Goal: Task Accomplishment & Management: Manage account settings

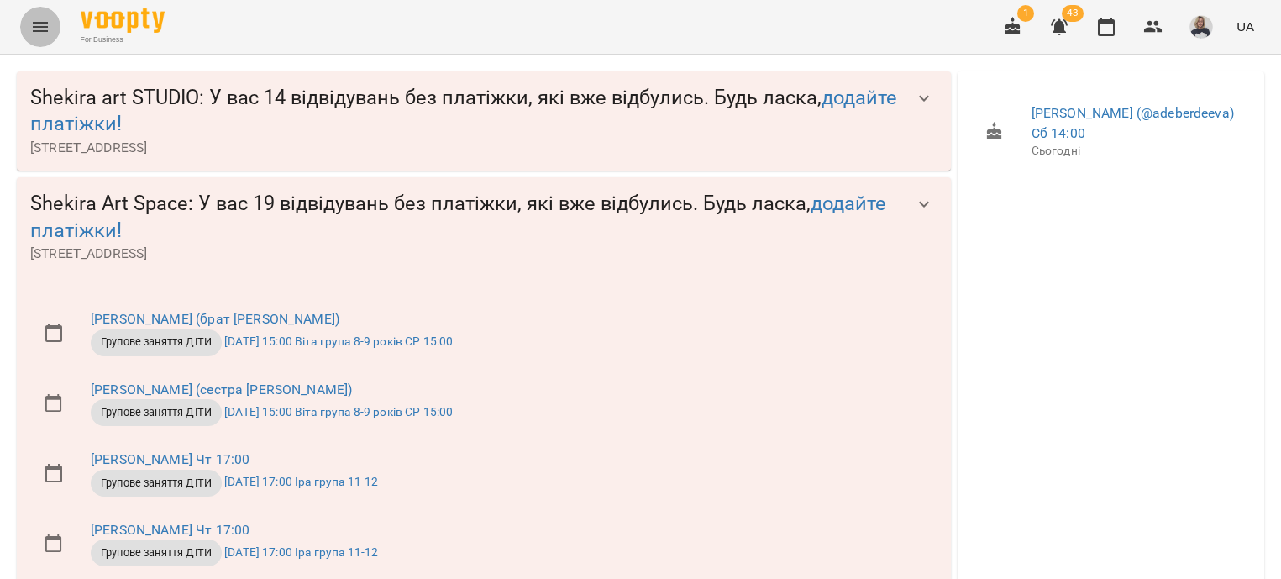
click at [50, 30] on icon "Menu" at bounding box center [40, 27] width 20 height 20
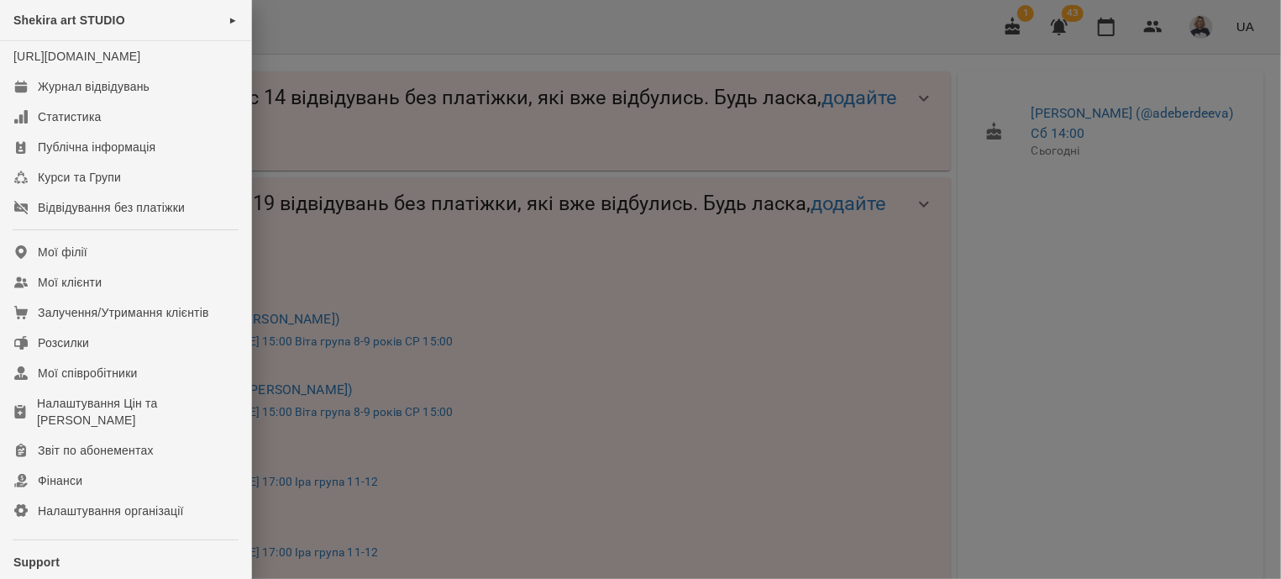
scroll to position [1216, 0]
click at [916, 186] on div at bounding box center [640, 289] width 1281 height 579
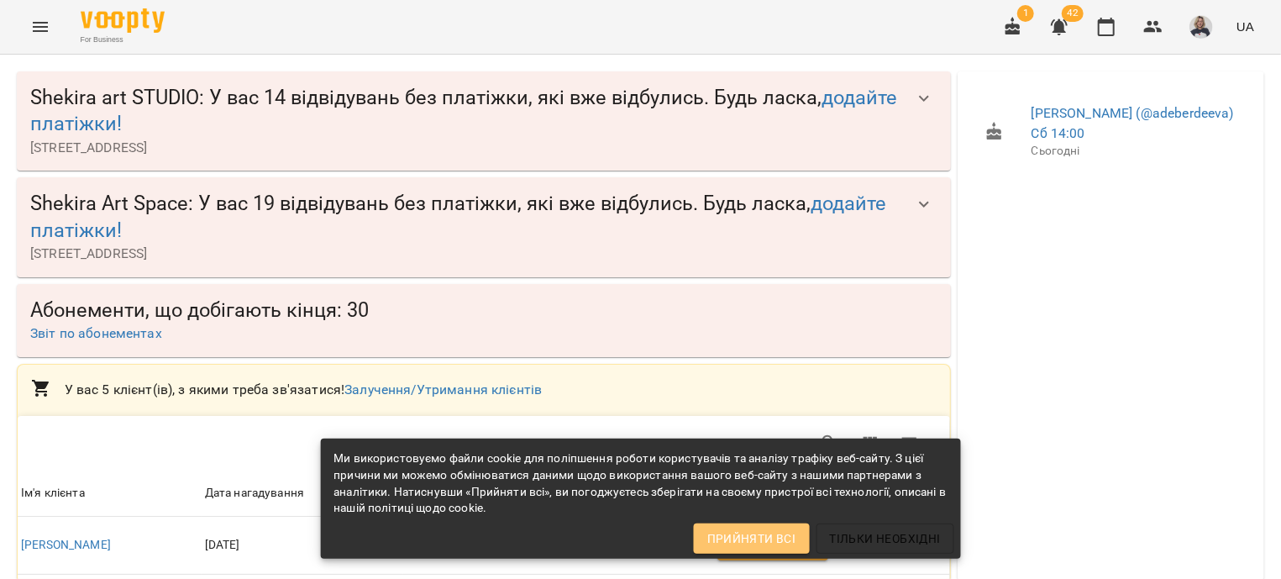
click at [765, 542] on span "Прийняти всі" at bounding box center [751, 538] width 89 height 20
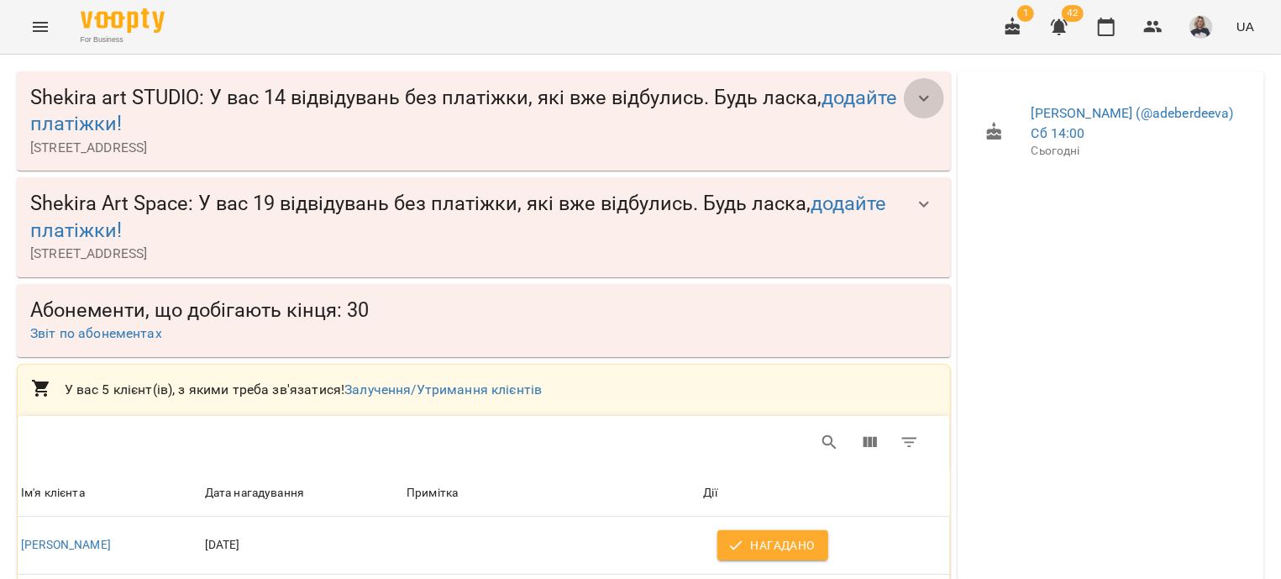
click at [914, 97] on icon "button" at bounding box center [924, 98] width 20 height 20
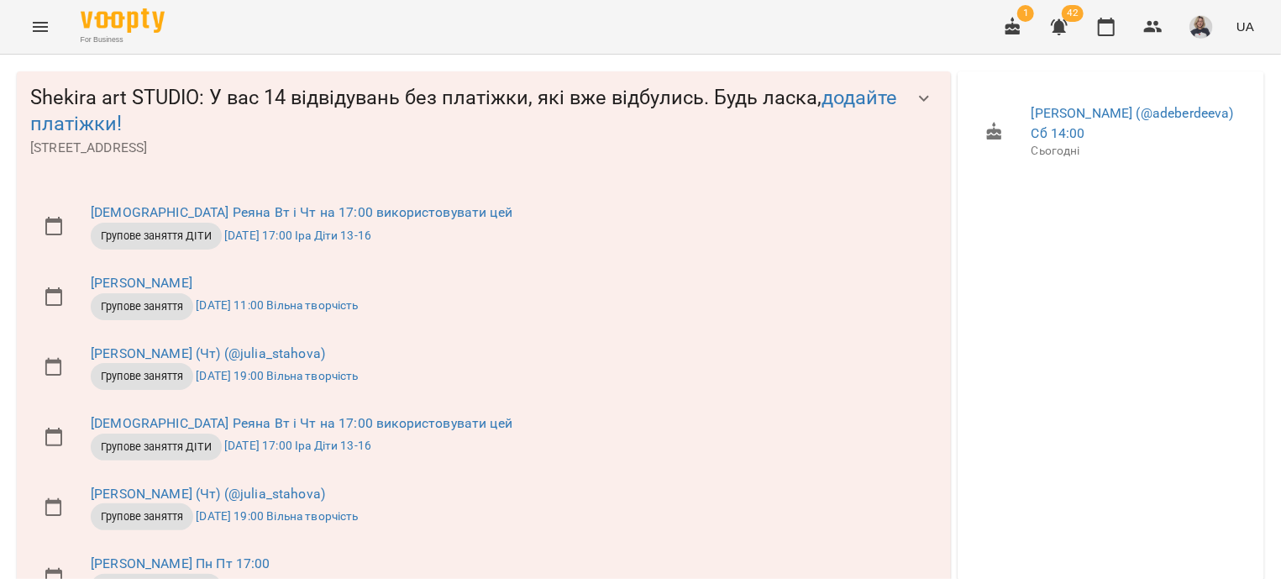
scroll to position [911, 0]
click at [49, 37] on icon "Menu" at bounding box center [40, 27] width 20 height 20
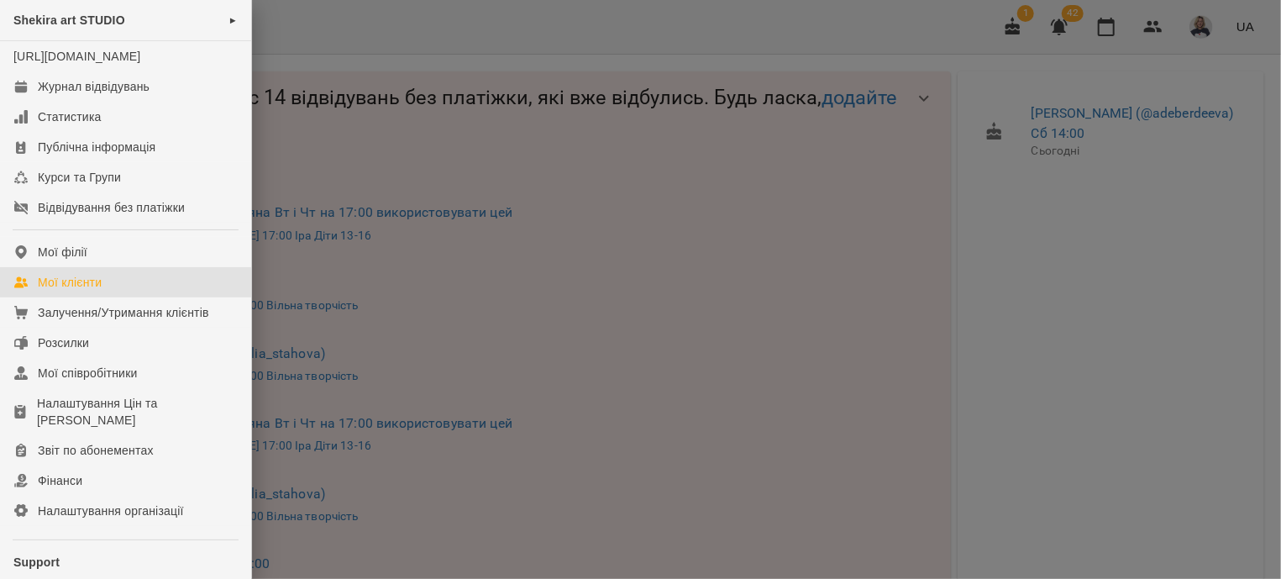
click at [55, 291] on div "Мої клієнти" at bounding box center [70, 282] width 64 height 17
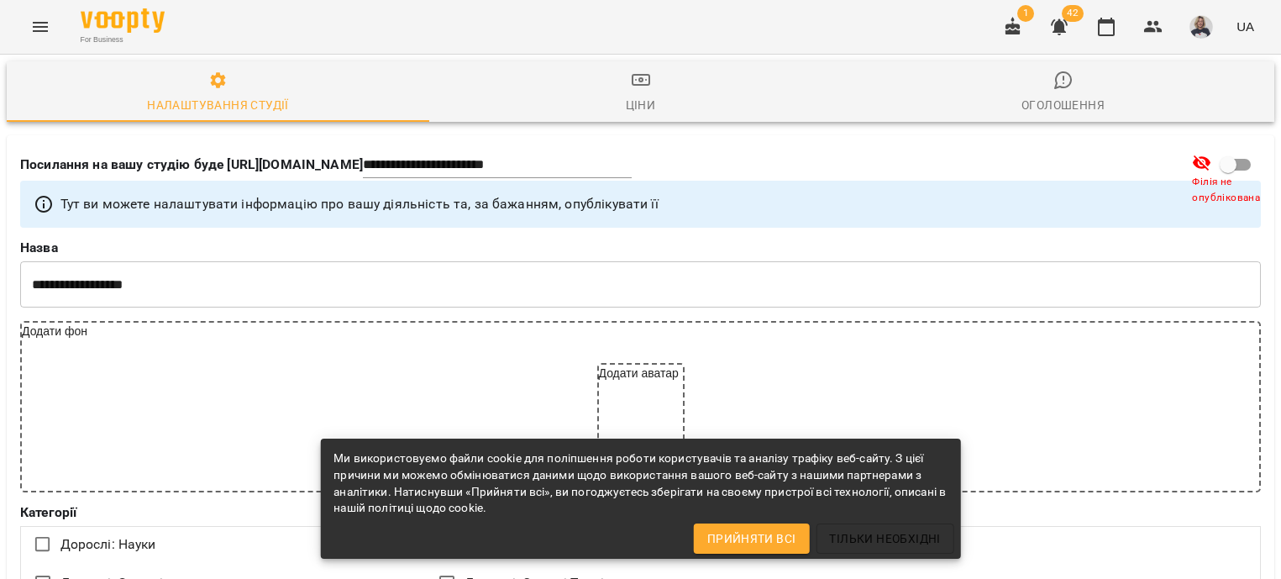
select select "**"
click at [41, 38] on button "Menu" at bounding box center [40, 27] width 40 height 40
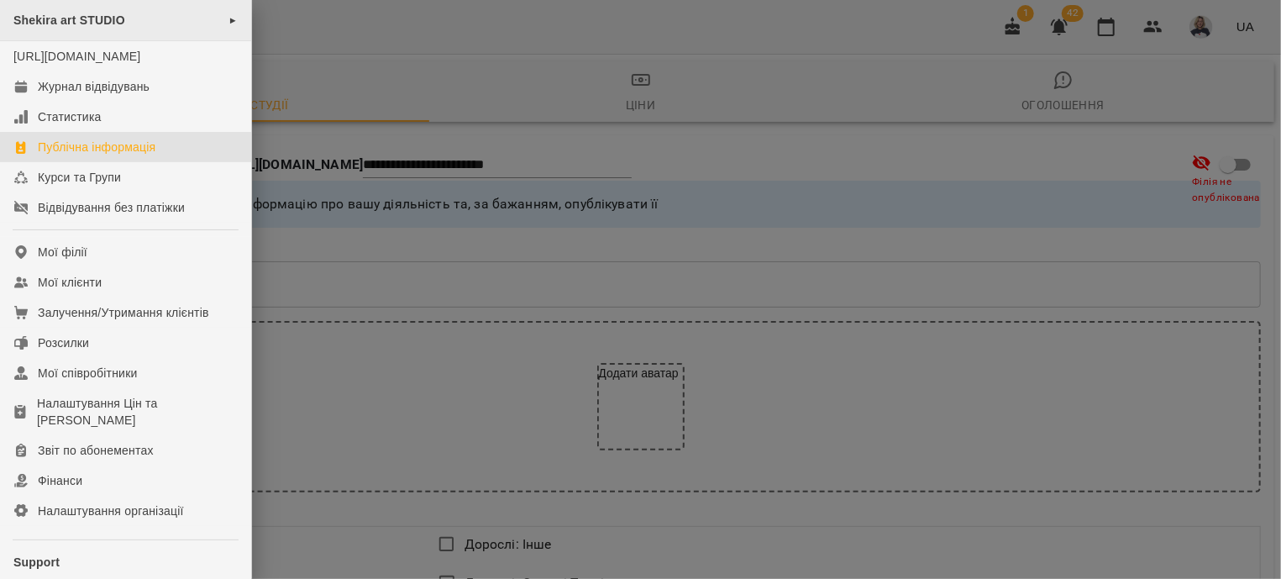
click at [138, 26] on div "Shekira art STUDIO ►" at bounding box center [125, 20] width 251 height 41
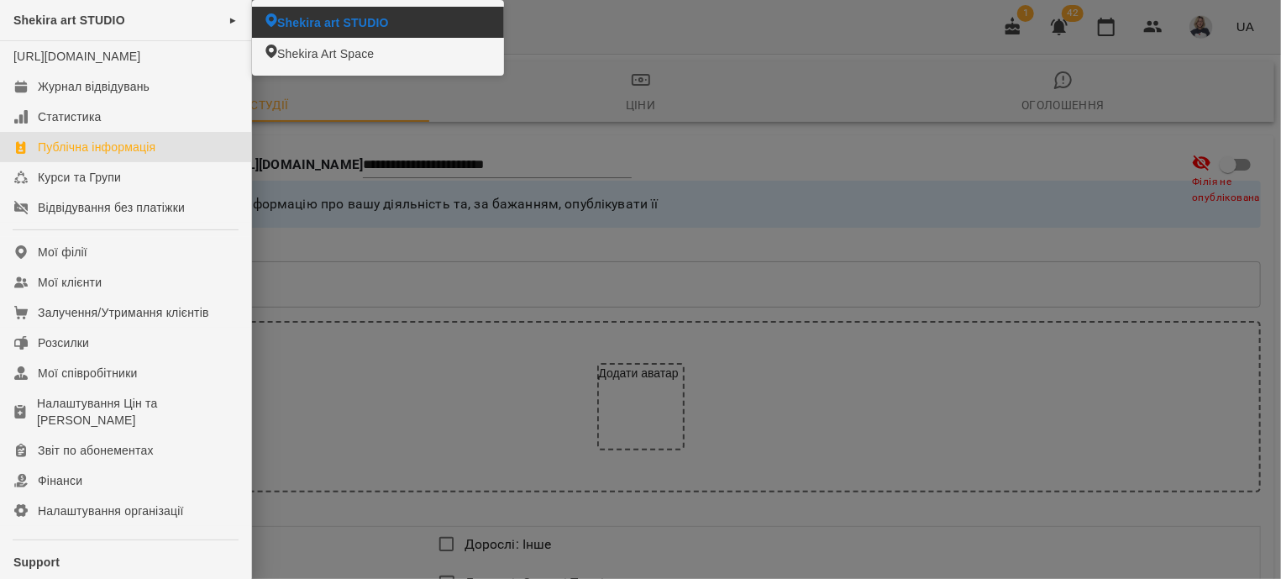
click at [303, 23] on span "Shekira art STUDIO" at bounding box center [333, 22] width 112 height 17
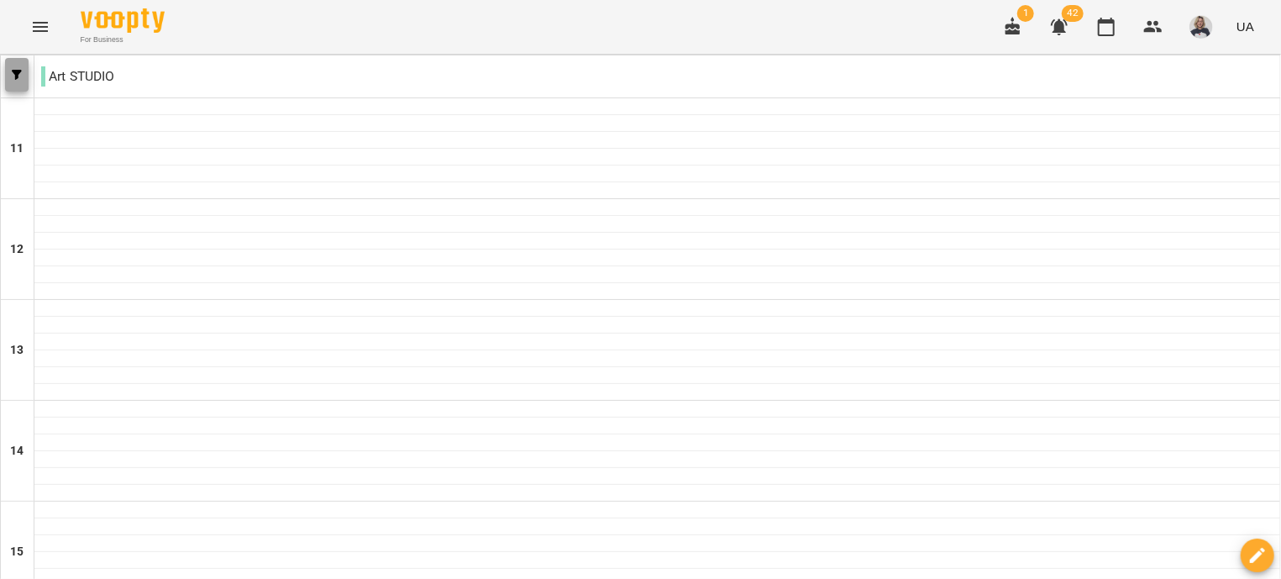
click at [22, 80] on icon "button" at bounding box center [17, 75] width 10 height 10
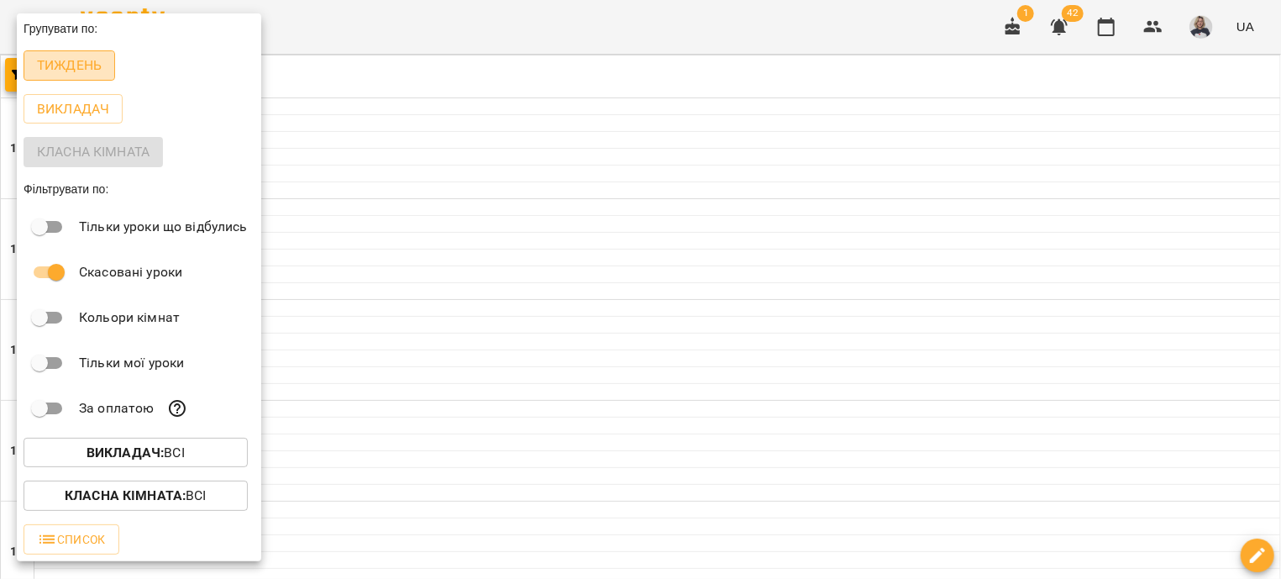
click at [55, 72] on p "Тиждень" at bounding box center [69, 65] width 65 height 20
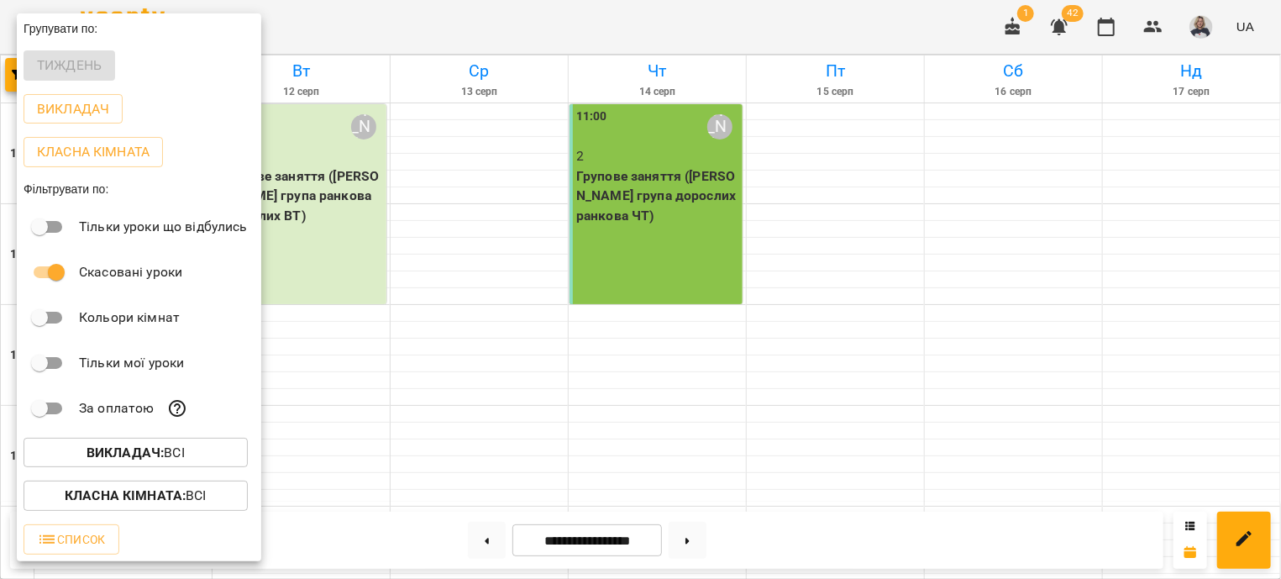
click at [1032, 383] on div at bounding box center [640, 289] width 1281 height 579
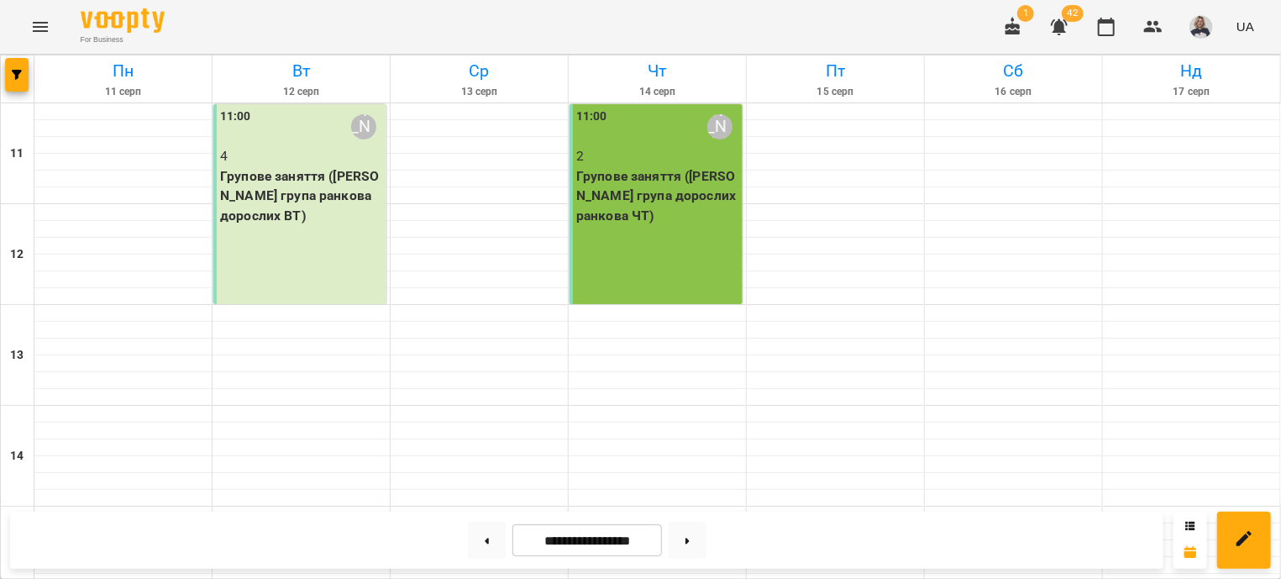
scroll to position [608, 0]
click at [706, 547] on button at bounding box center [688, 540] width 38 height 37
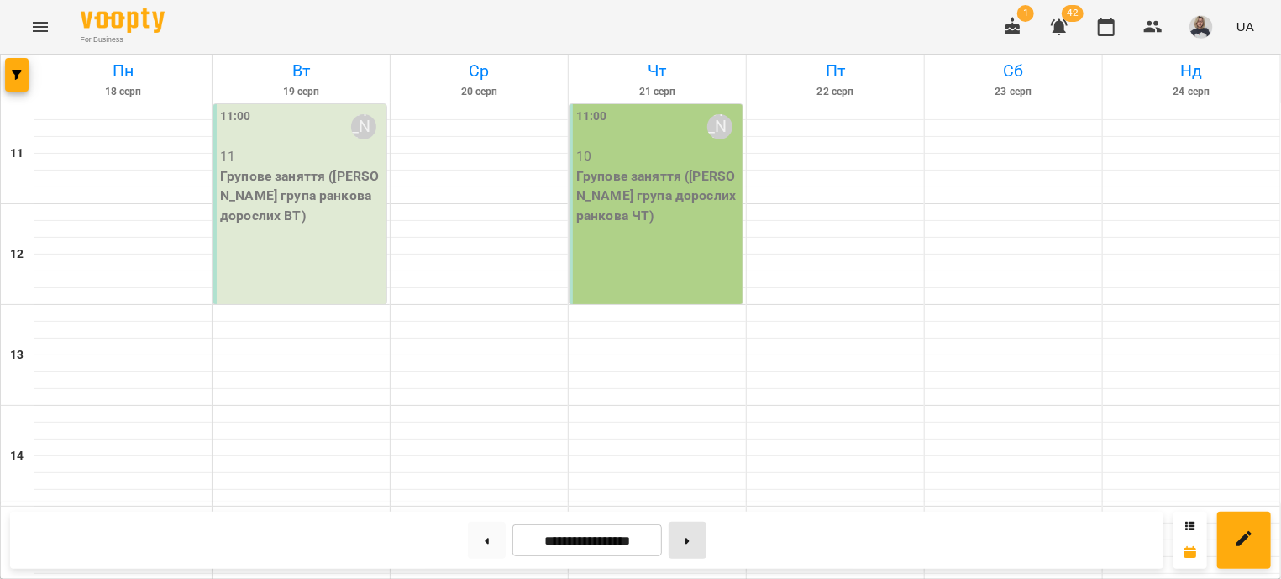
click at [706, 541] on button at bounding box center [688, 540] width 38 height 37
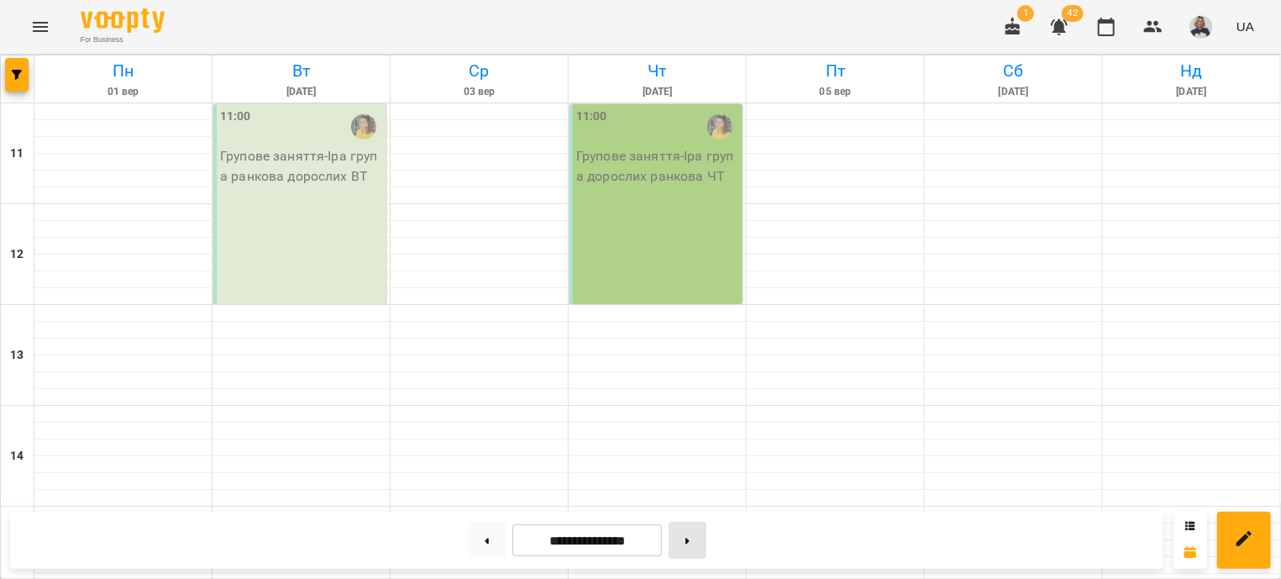
click at [706, 541] on button at bounding box center [688, 540] width 38 height 37
click at [480, 542] on button at bounding box center [487, 540] width 38 height 37
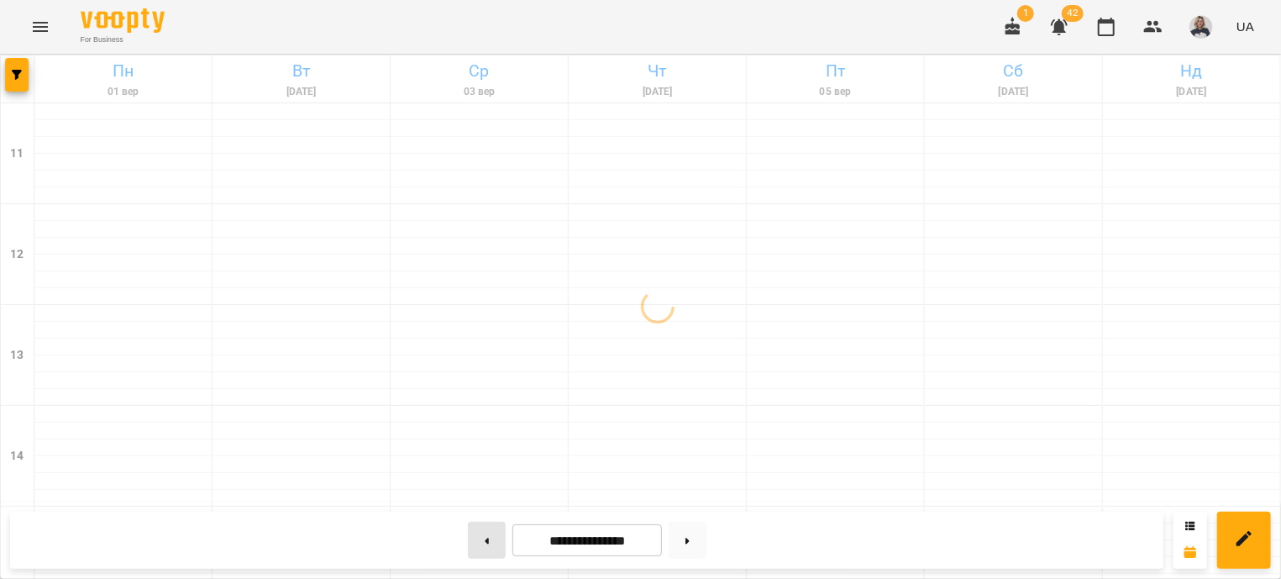
click at [480, 542] on button at bounding box center [487, 540] width 38 height 37
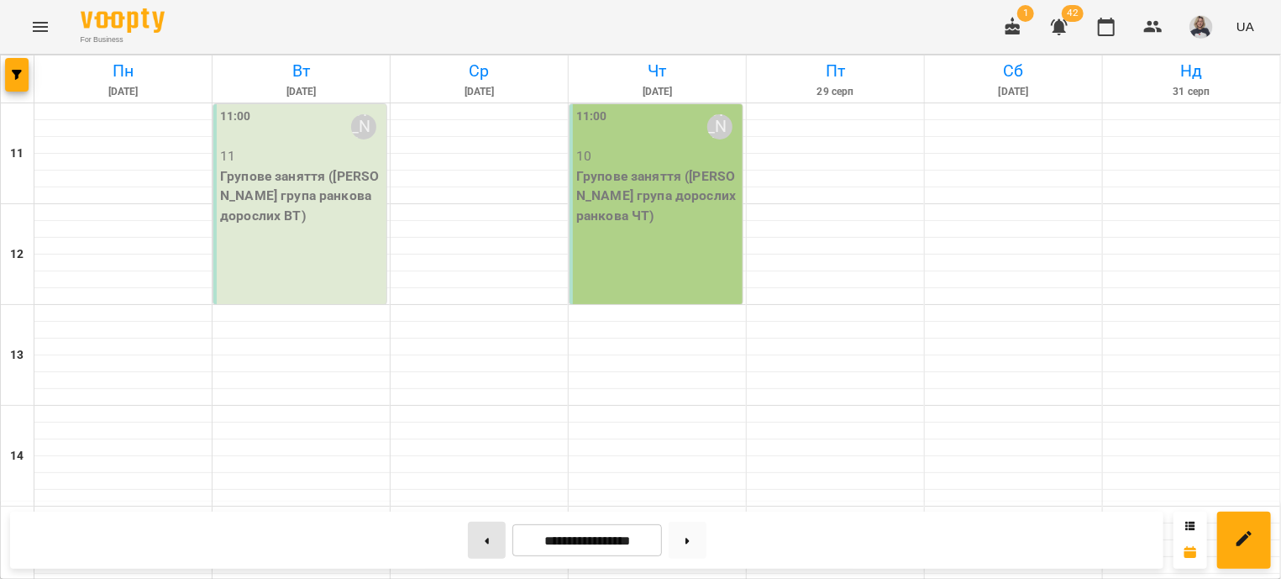
click at [480, 542] on button at bounding box center [487, 540] width 38 height 37
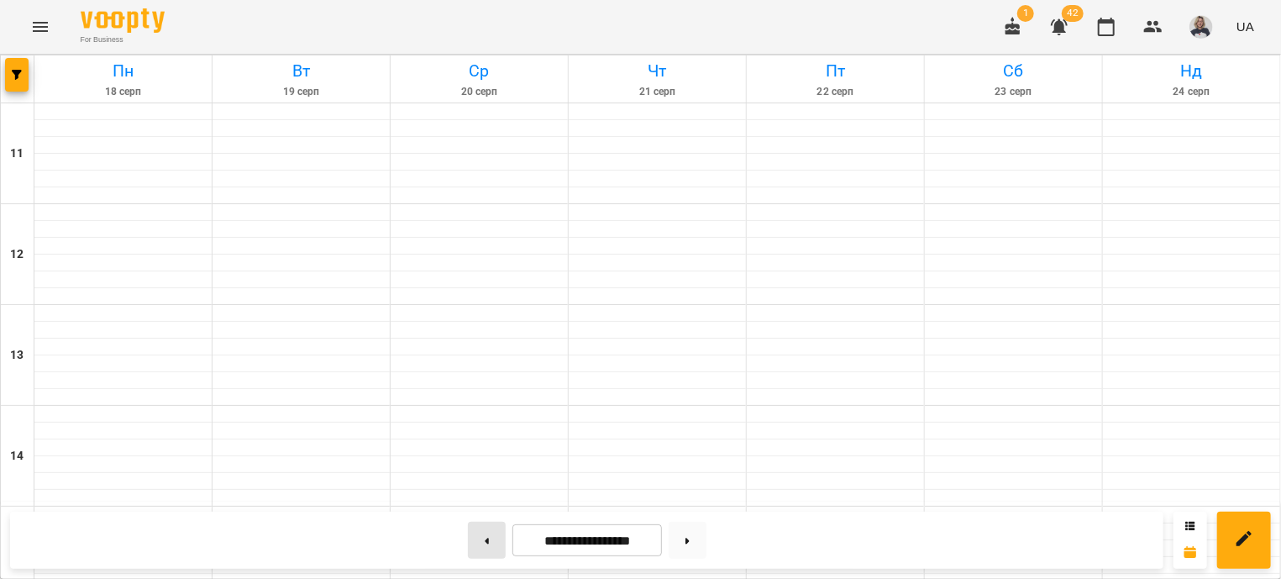
click at [480, 542] on button at bounding box center [487, 540] width 38 height 37
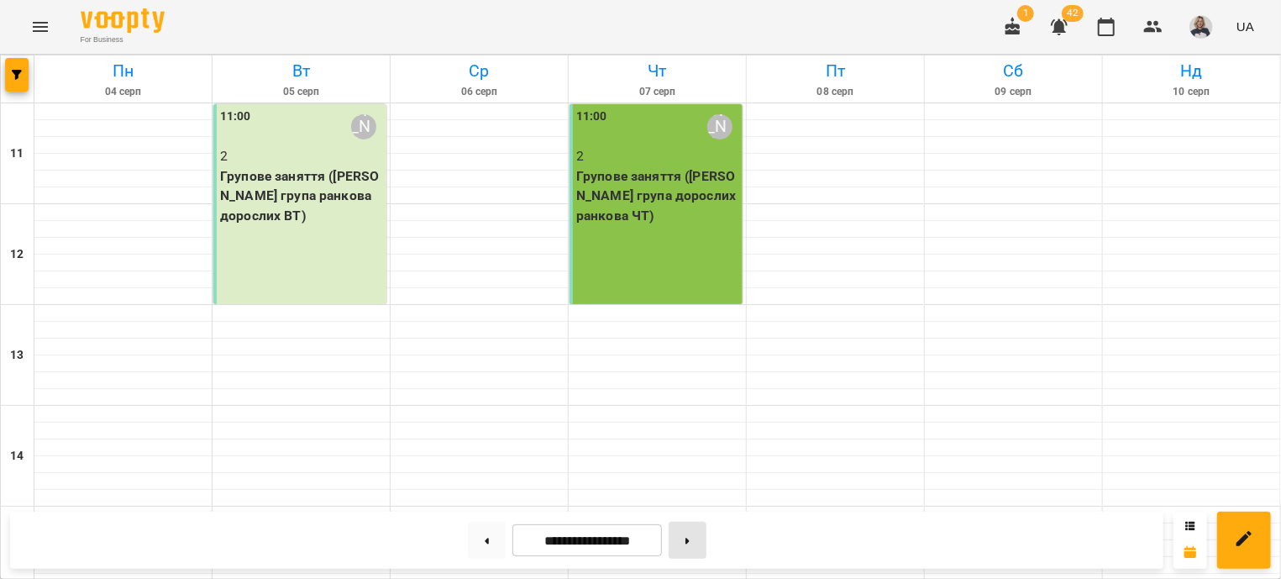
click at [698, 537] on button at bounding box center [688, 540] width 38 height 37
type input "**********"
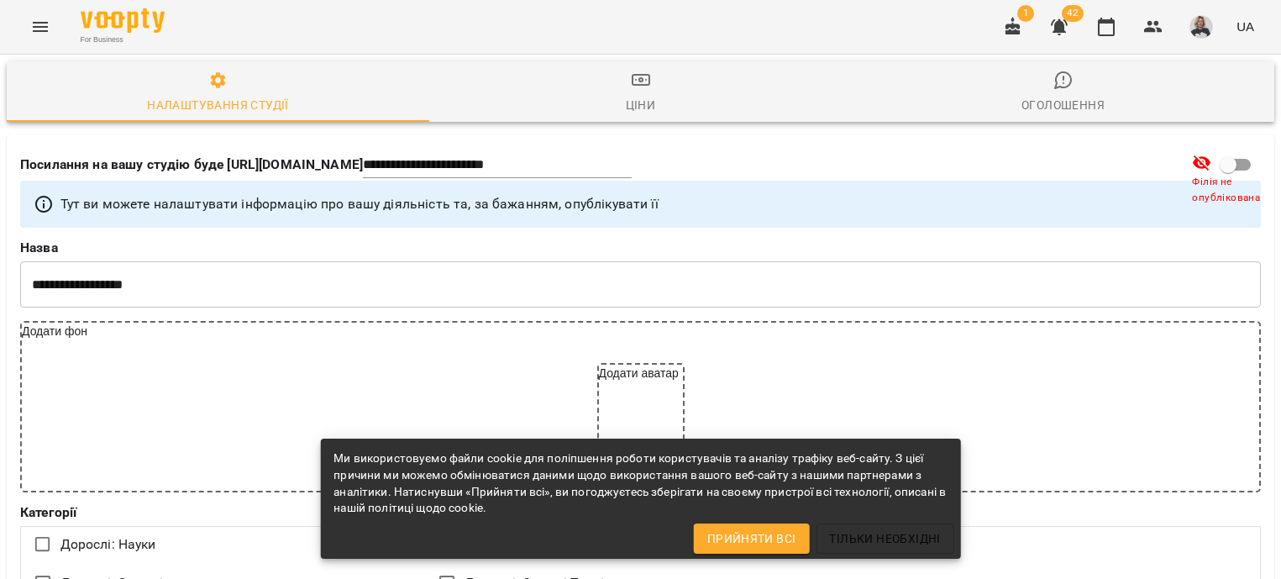
select select "**"
click at [40, 18] on icon "Menu" at bounding box center [40, 27] width 20 height 20
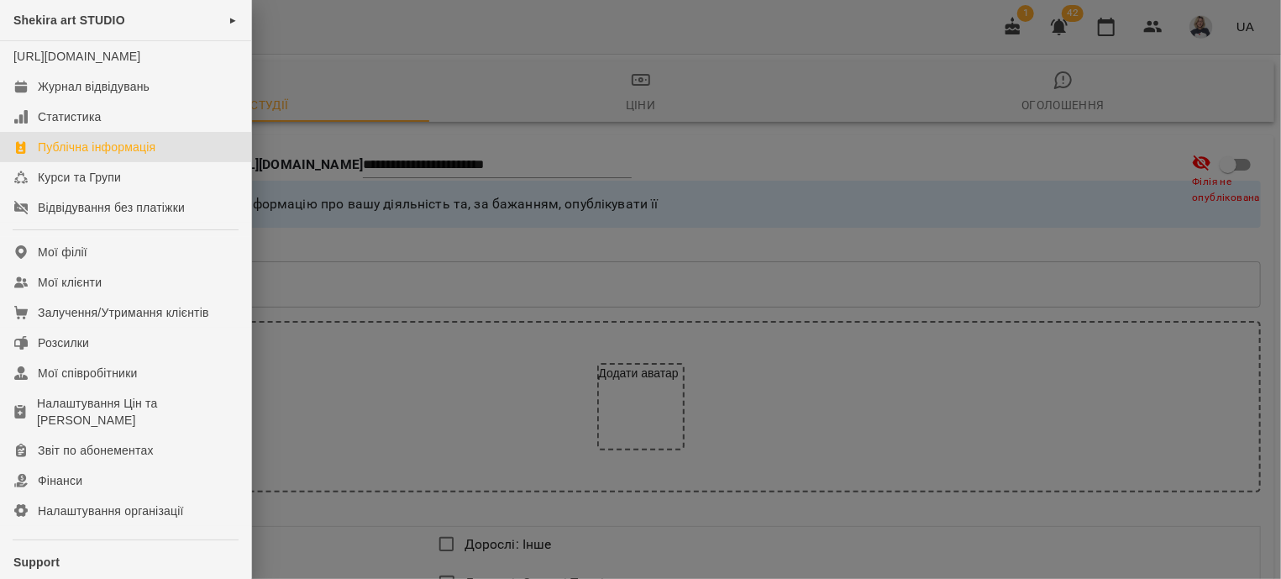
click at [125, 18] on span "Shekira art STUDIO" at bounding box center [69, 19] width 112 height 13
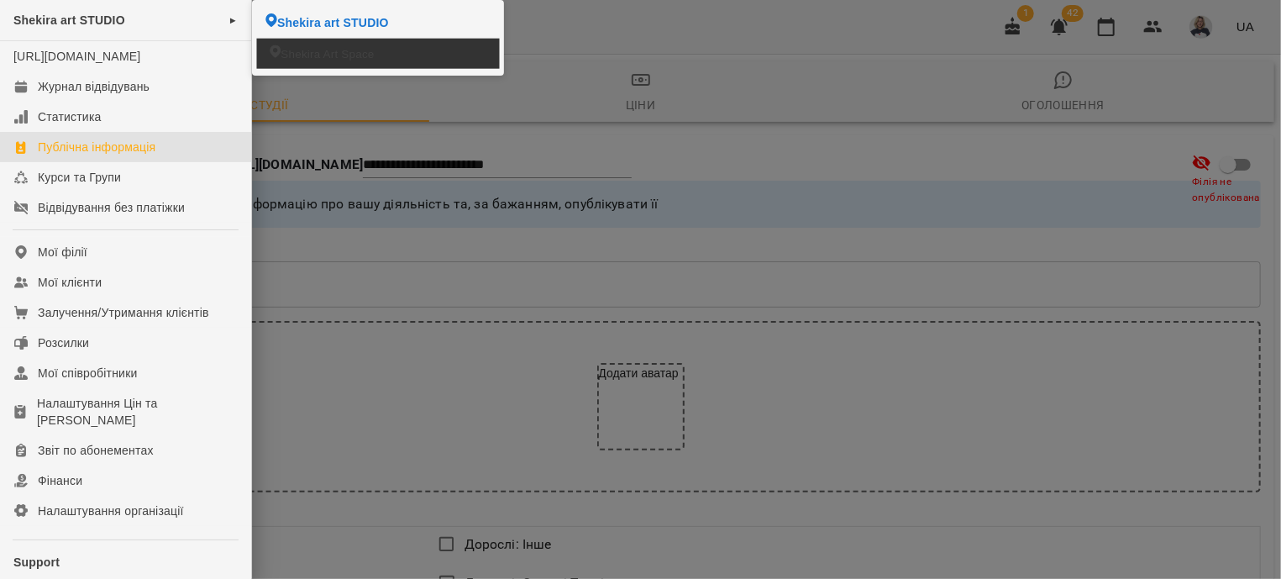
click at [303, 53] on span "Shekira Art Space" at bounding box center [327, 53] width 93 height 16
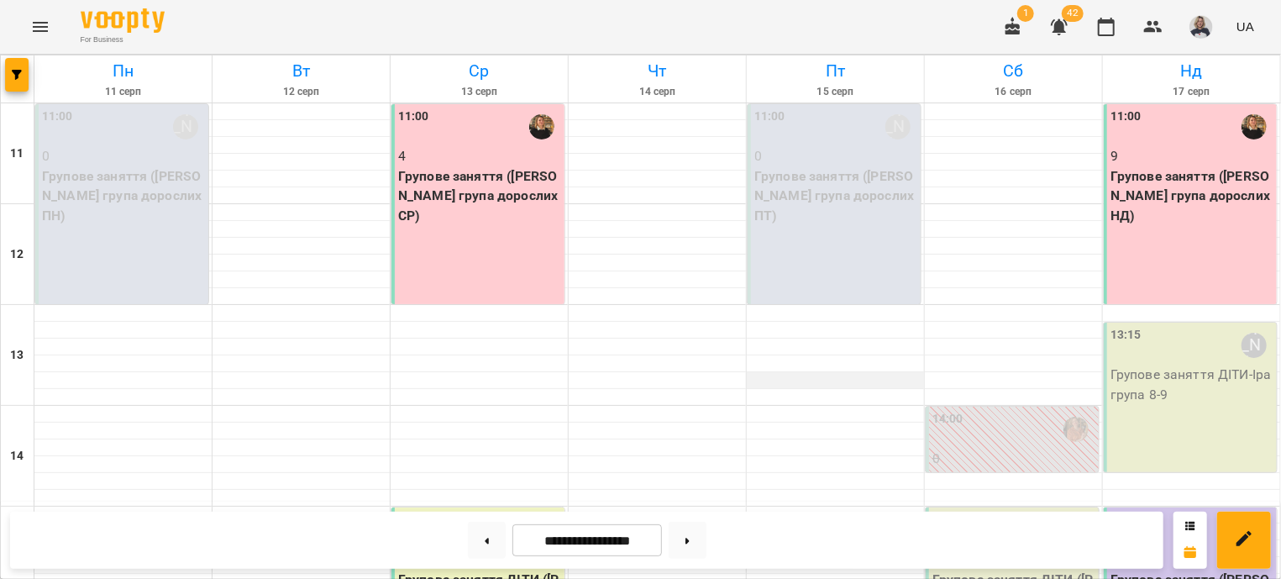
scroll to position [507, 0]
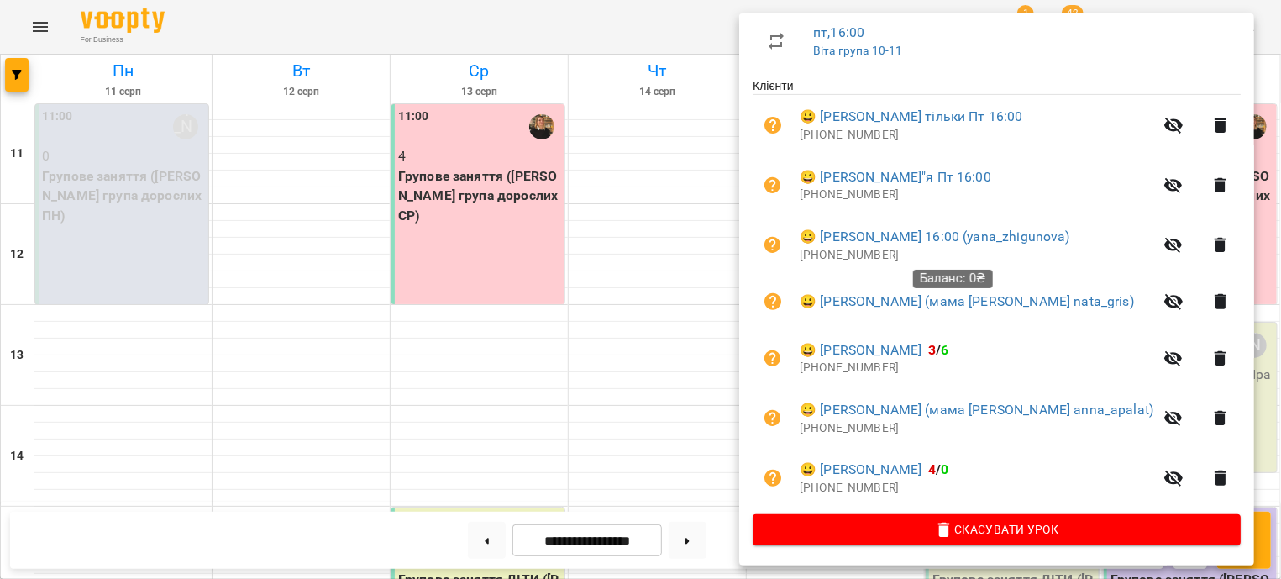
scroll to position [0, 0]
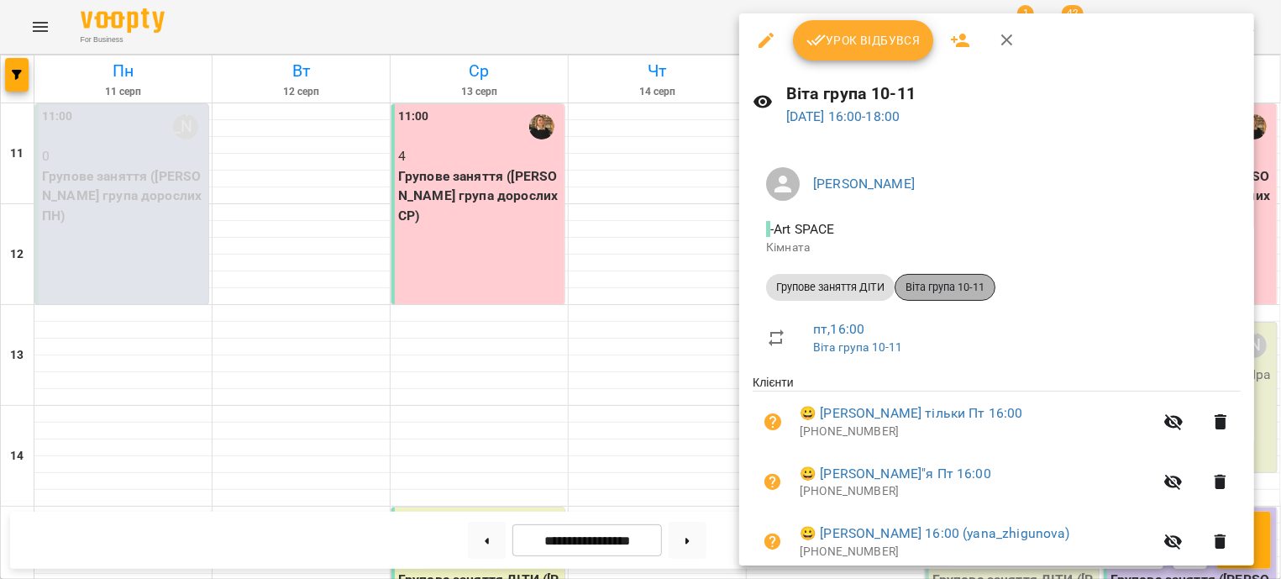
click at [929, 298] on div "Віта група 10-11" at bounding box center [945, 287] width 101 height 27
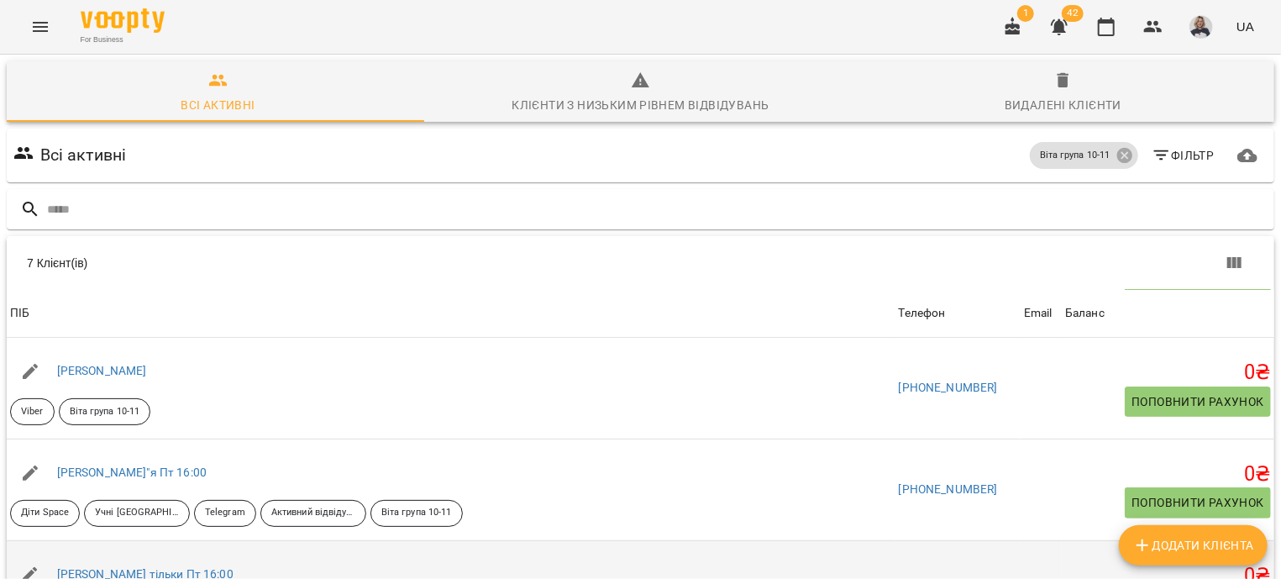
scroll to position [338, 0]
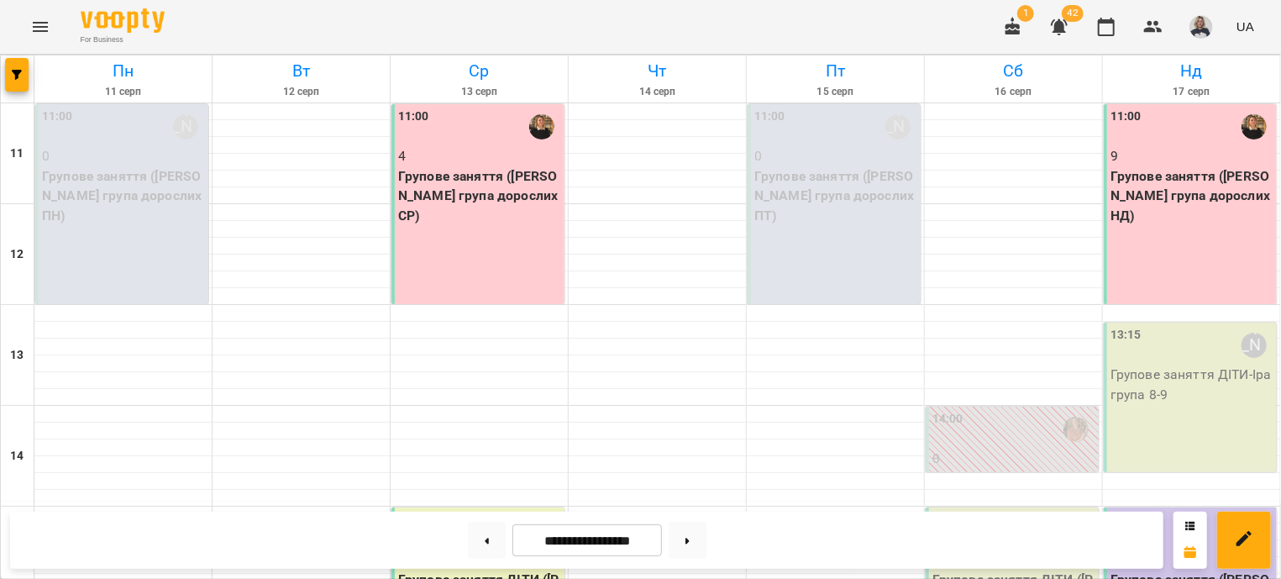
scroll to position [507, 0]
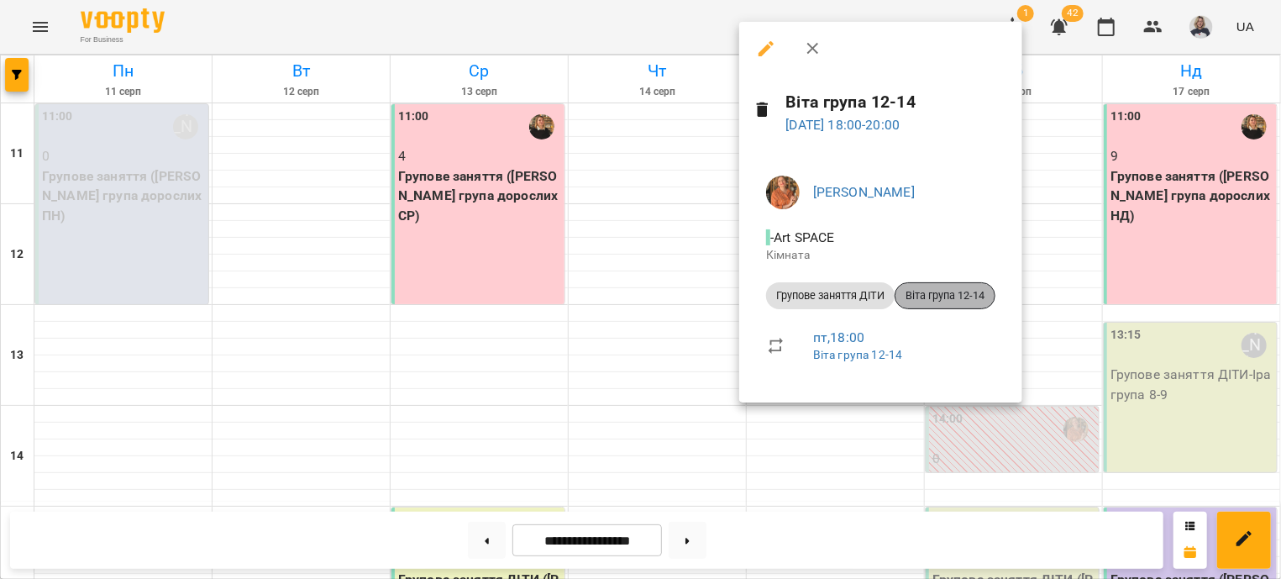
click at [935, 292] on span "Віта група 12-14" at bounding box center [944, 295] width 99 height 15
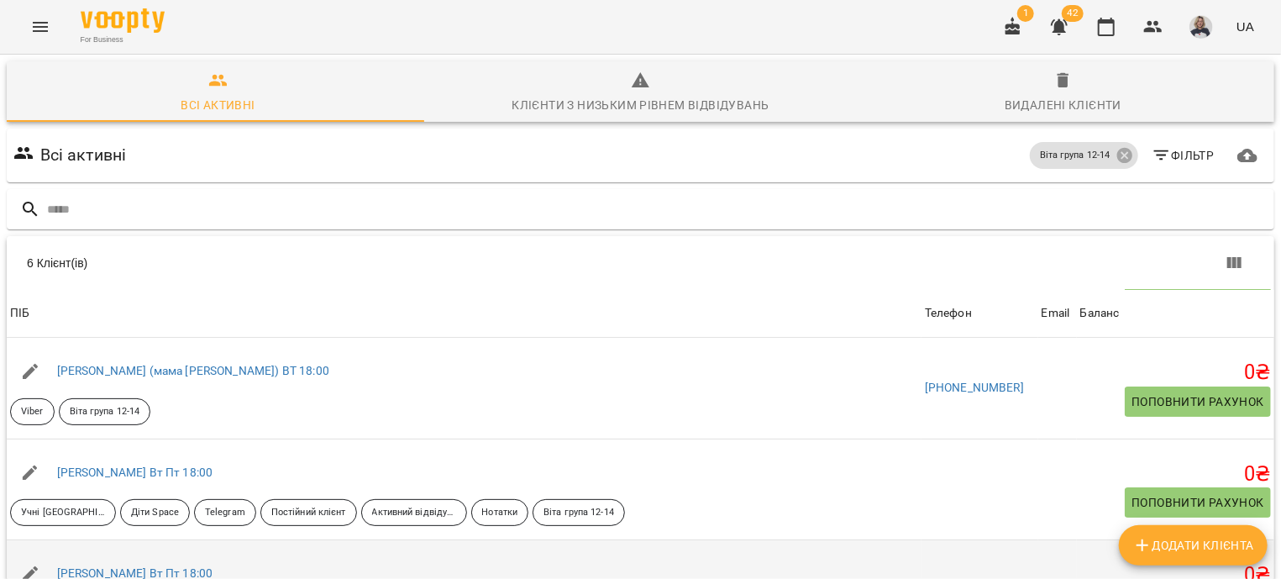
scroll to position [236, 0]
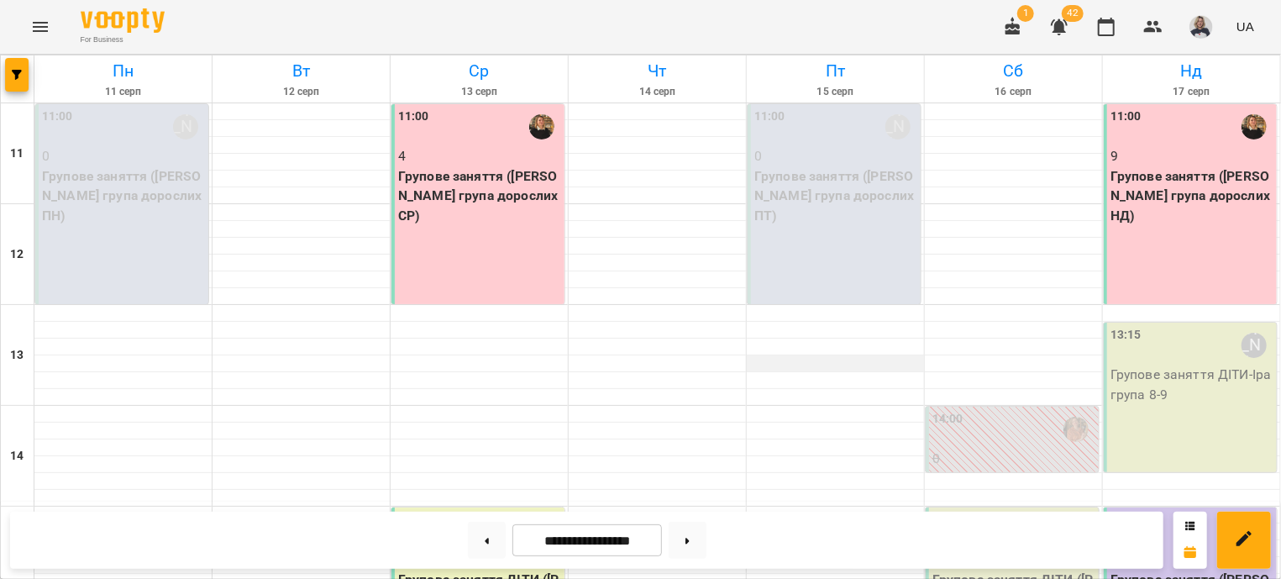
click at [747, 368] on div at bounding box center [835, 363] width 177 height 17
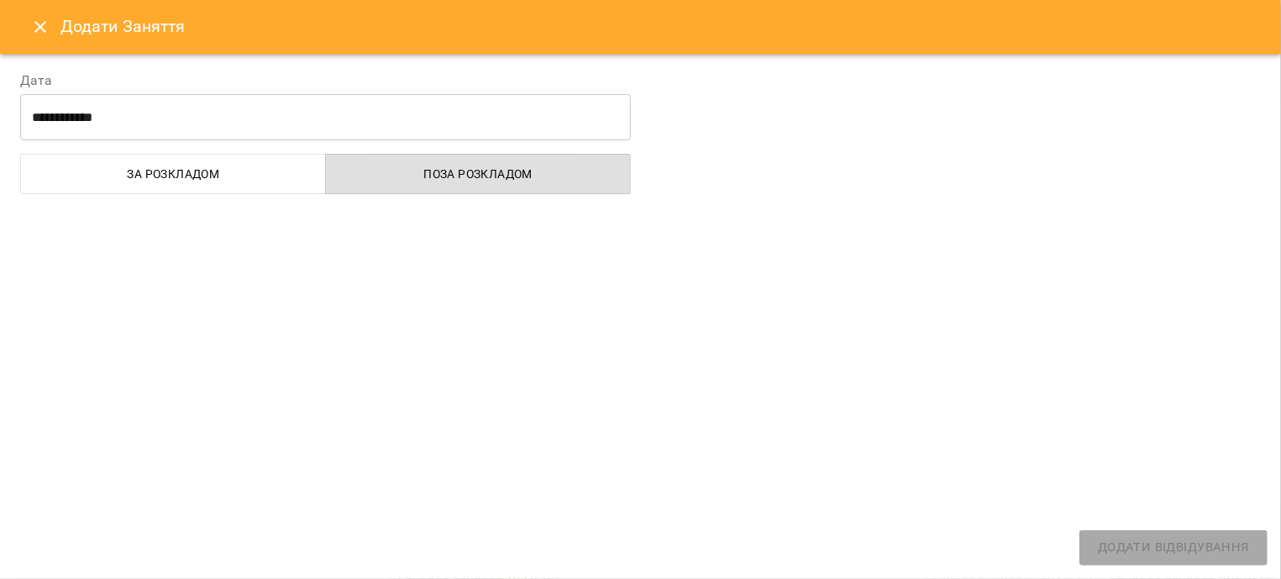
select select
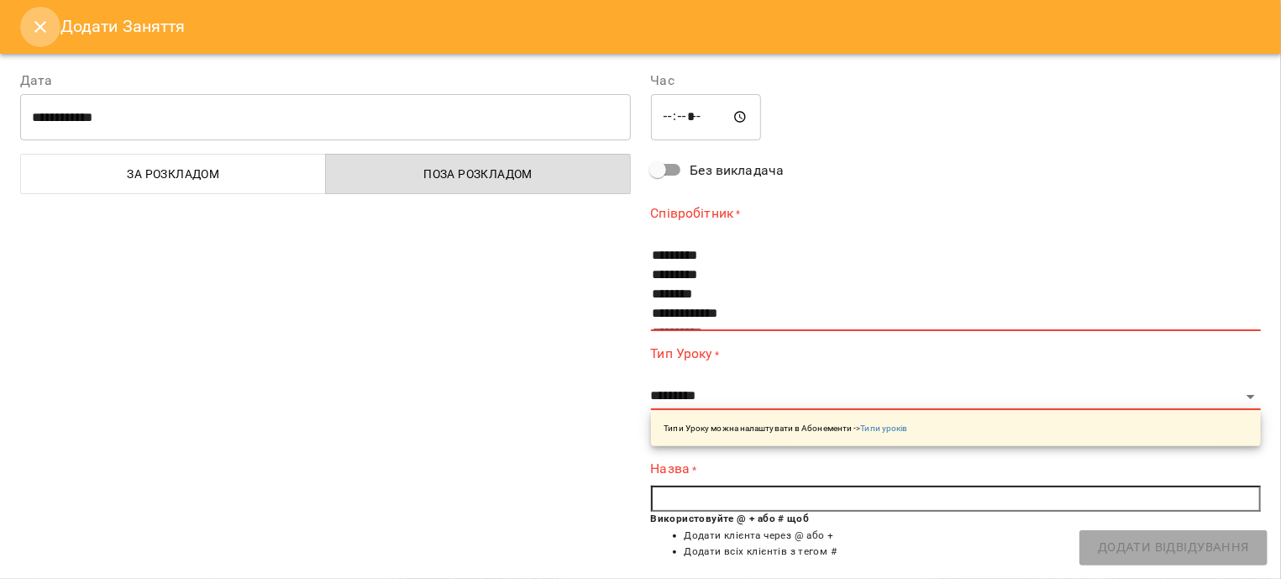
click at [46, 24] on icon "Close" at bounding box center [40, 27] width 20 height 20
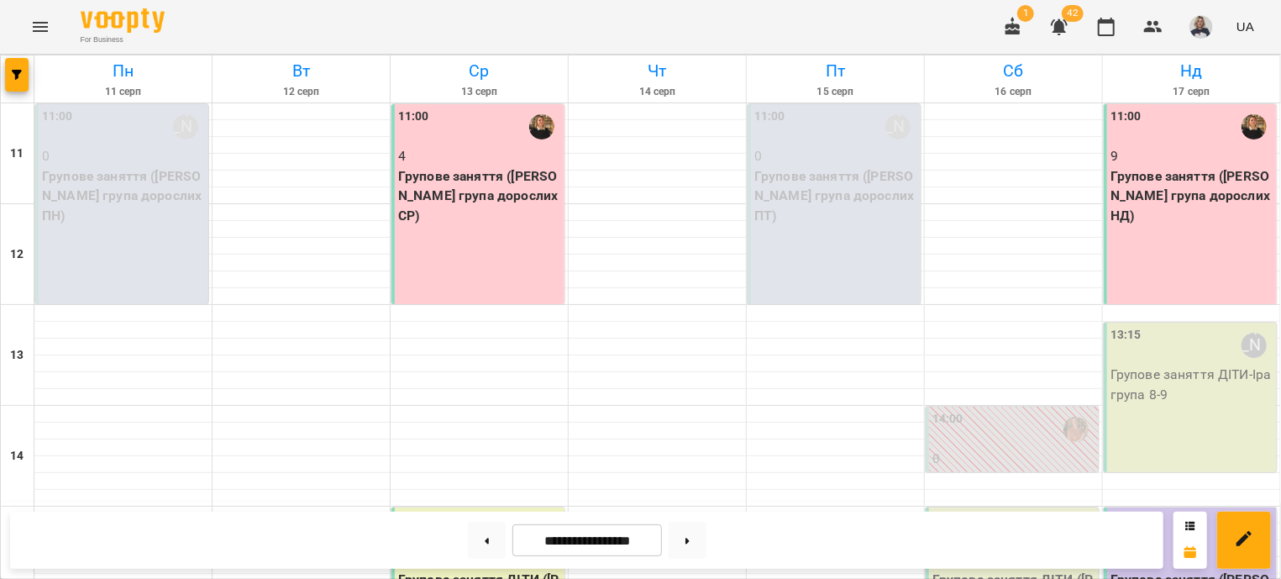
scroll to position [406, 0]
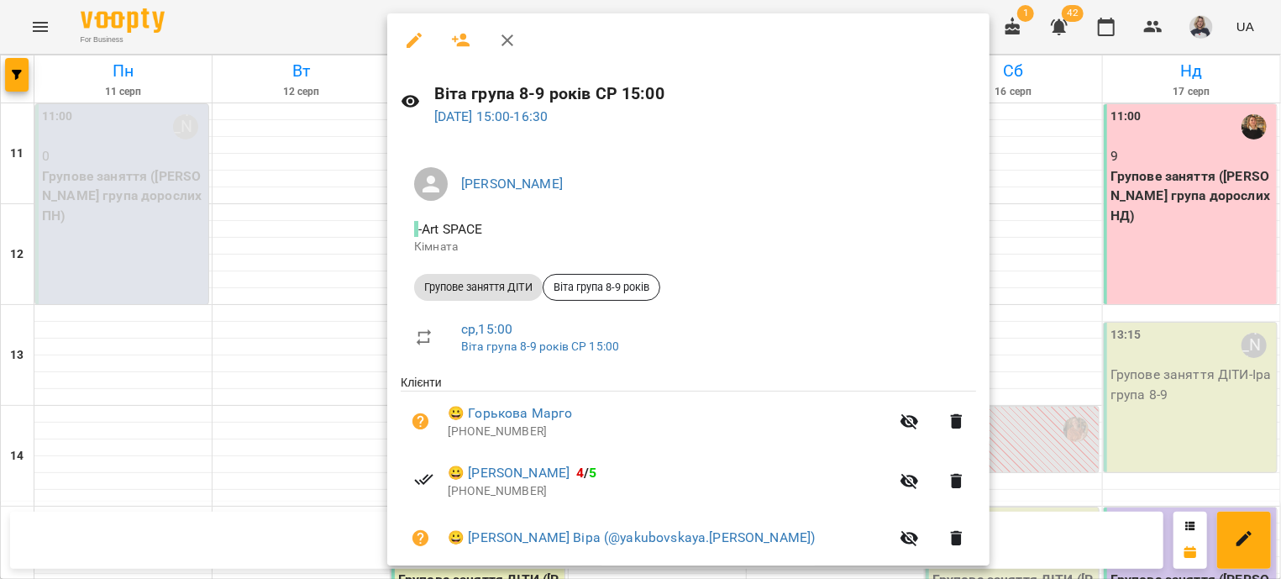
click at [1037, 486] on div at bounding box center [640, 289] width 1281 height 579
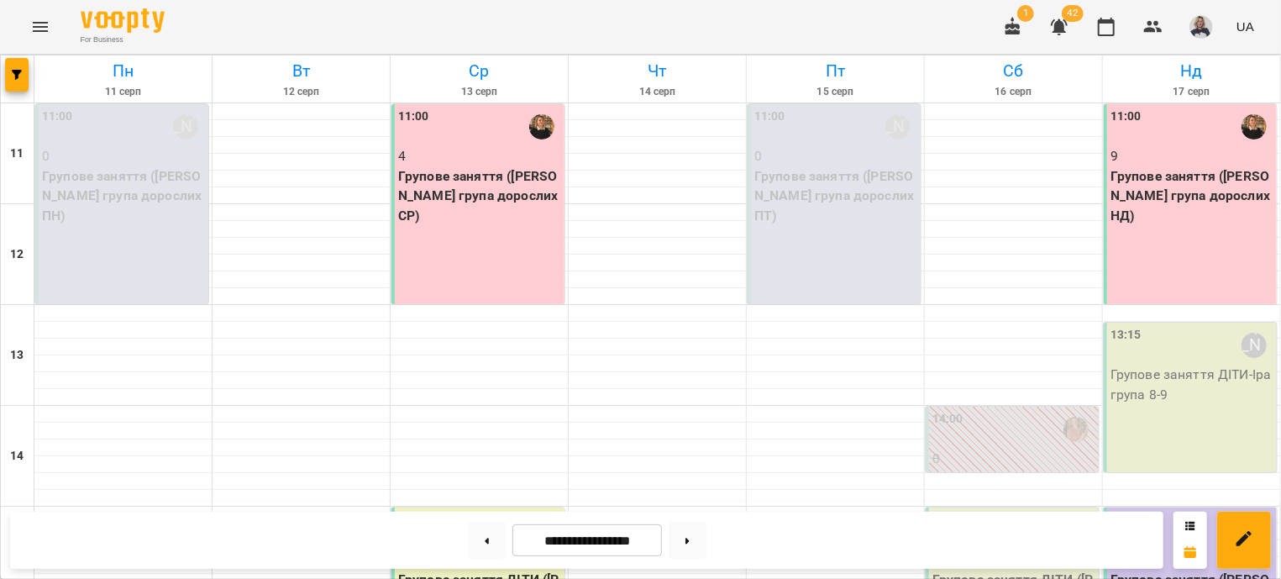
scroll to position [507, 0]
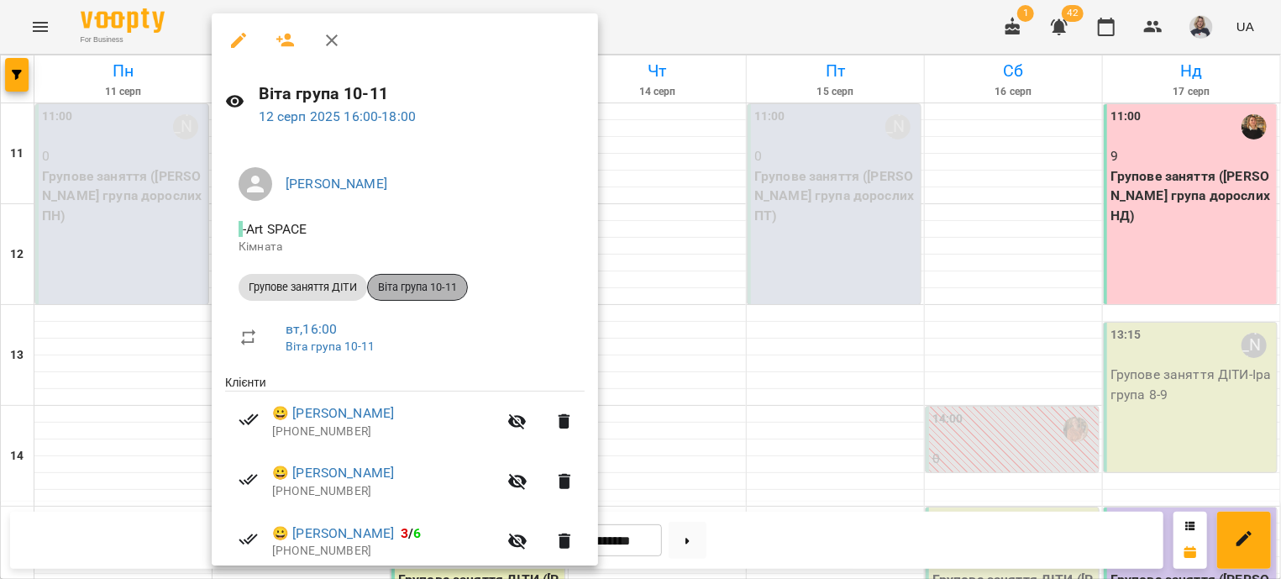
click at [431, 288] on span "Віта група 10-11" at bounding box center [417, 287] width 99 height 15
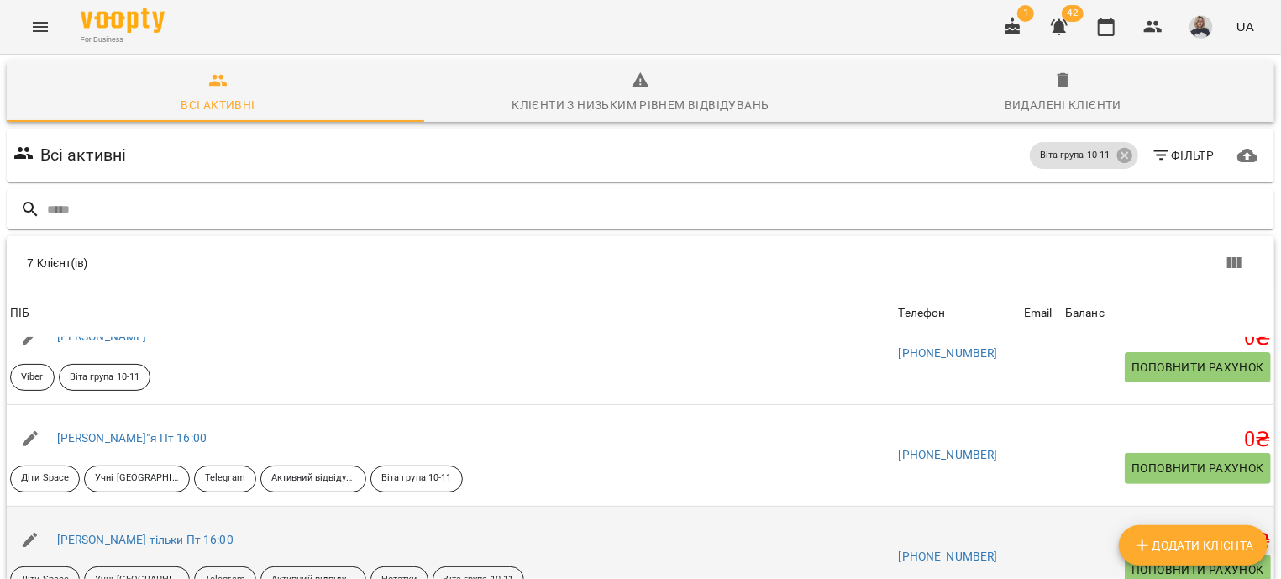
scroll to position [234, 0]
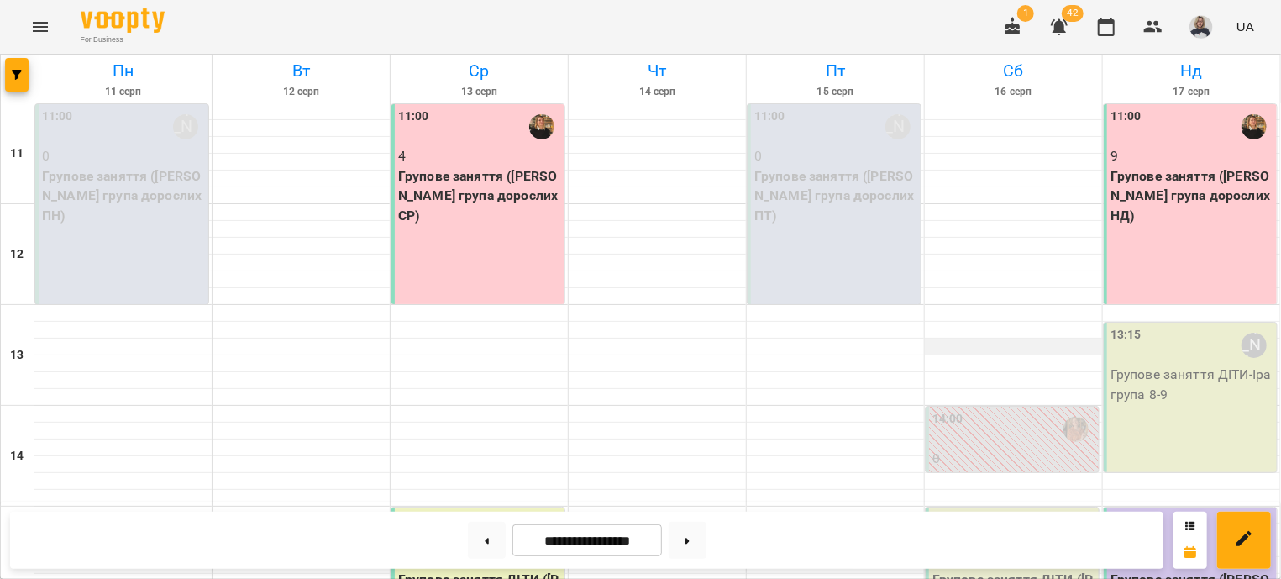
scroll to position [507, 0]
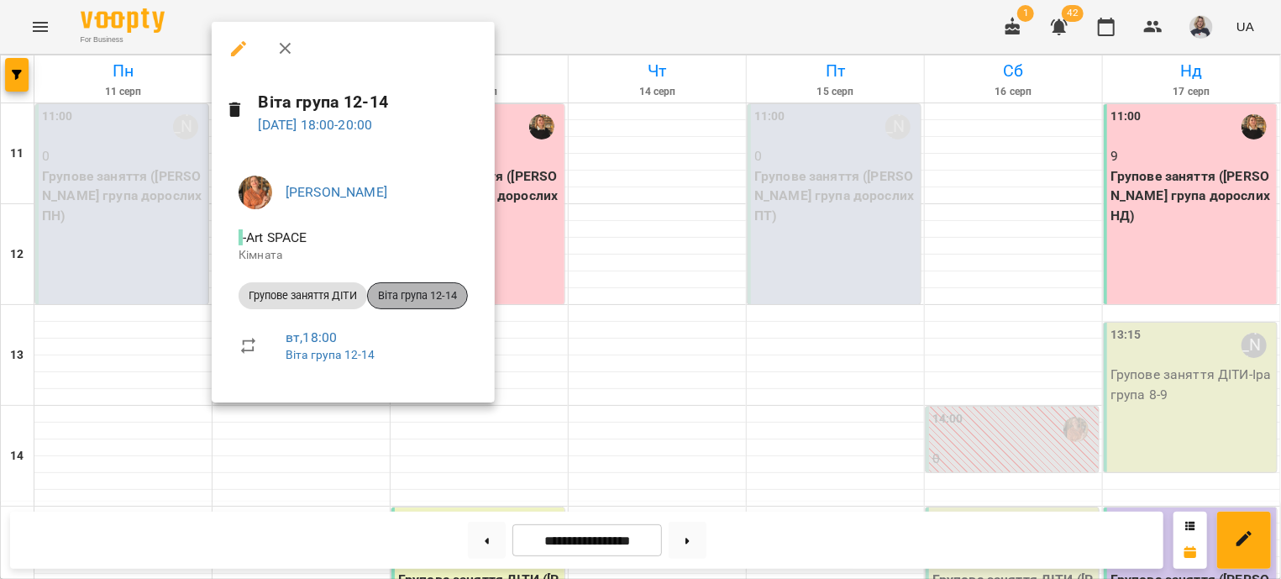
click at [423, 301] on span "Віта група 12-14" at bounding box center [417, 295] width 99 height 15
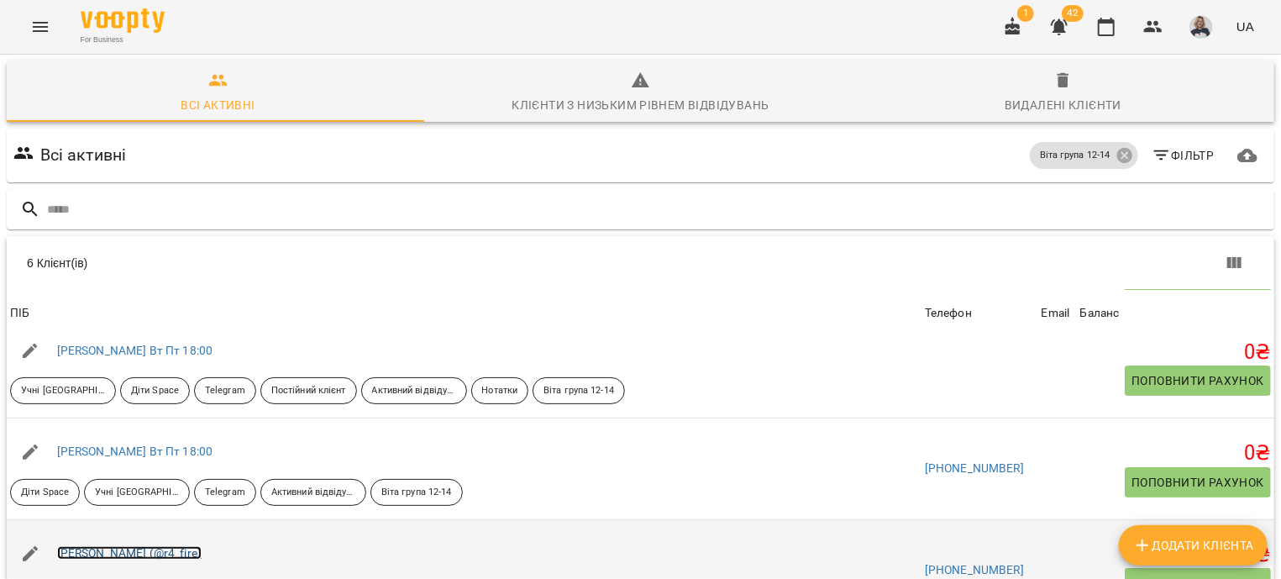
scroll to position [236, 0]
